Goal: Find specific page/section

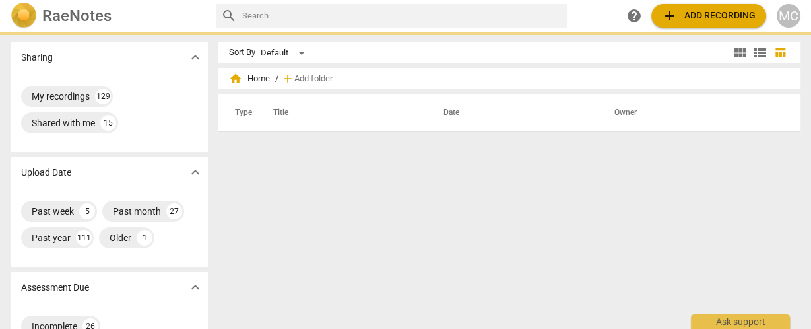
click at [414, 19] on input "text" at bounding box center [401, 15] width 319 height 21
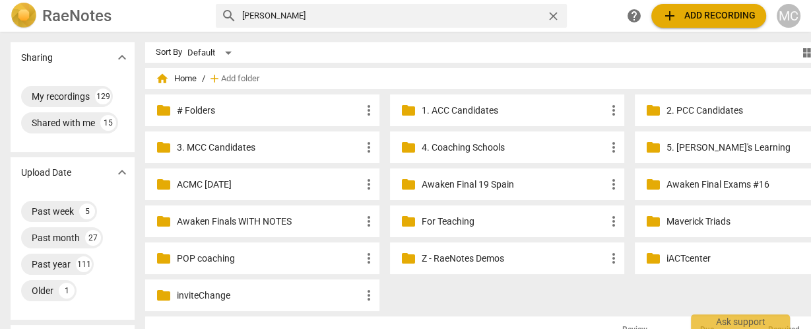
type input "[PERSON_NAME]"
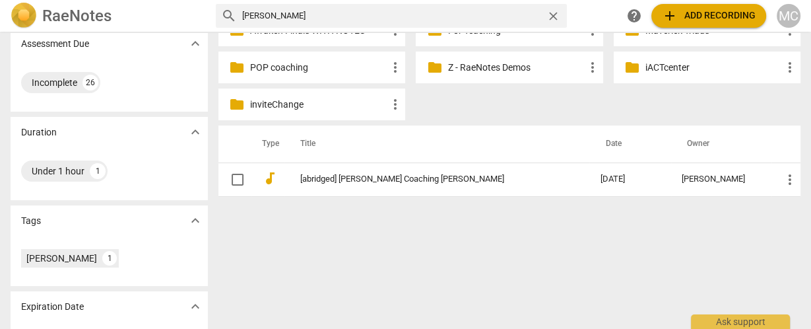
scroll to position [211, 0]
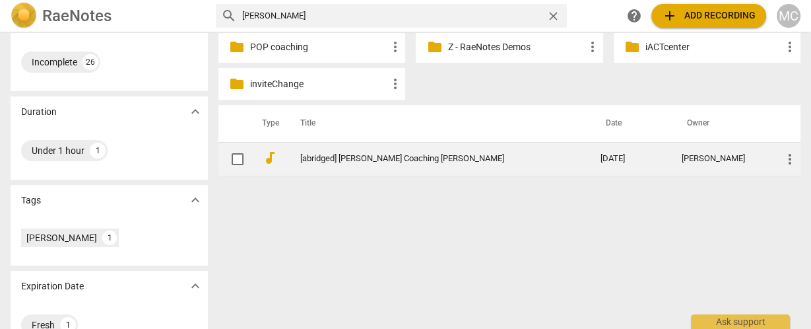
click at [354, 146] on td "[abridged] [PERSON_NAME] Coaching [PERSON_NAME]" at bounding box center [436, 159] width 305 height 34
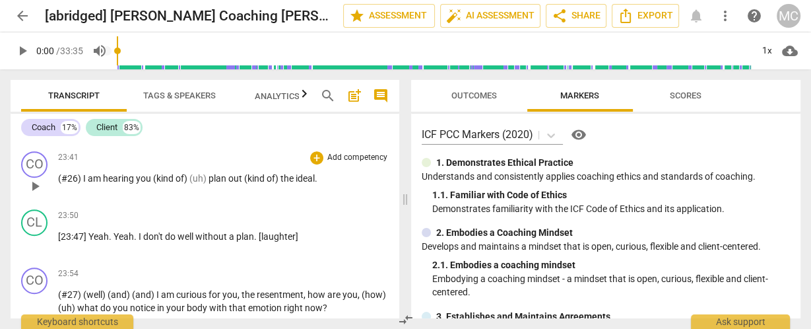
scroll to position [4805, 0]
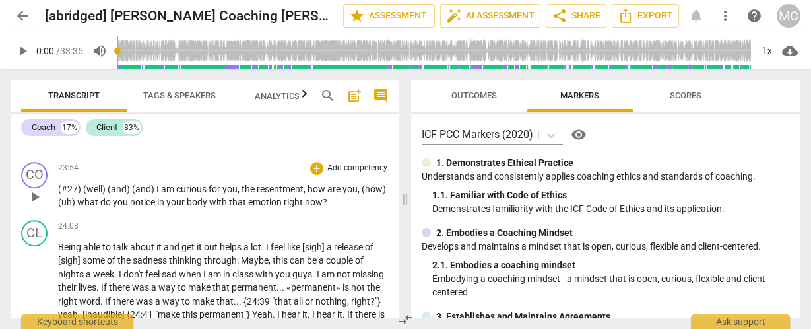
click at [201, 194] on span "curious" at bounding box center [192, 188] width 32 height 11
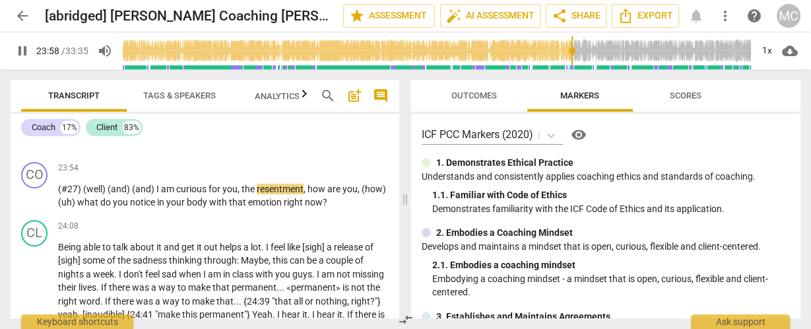
click at [20, 49] on span "pause" at bounding box center [23, 51] width 16 height 16
type input "1439"
